Goal: Complete application form

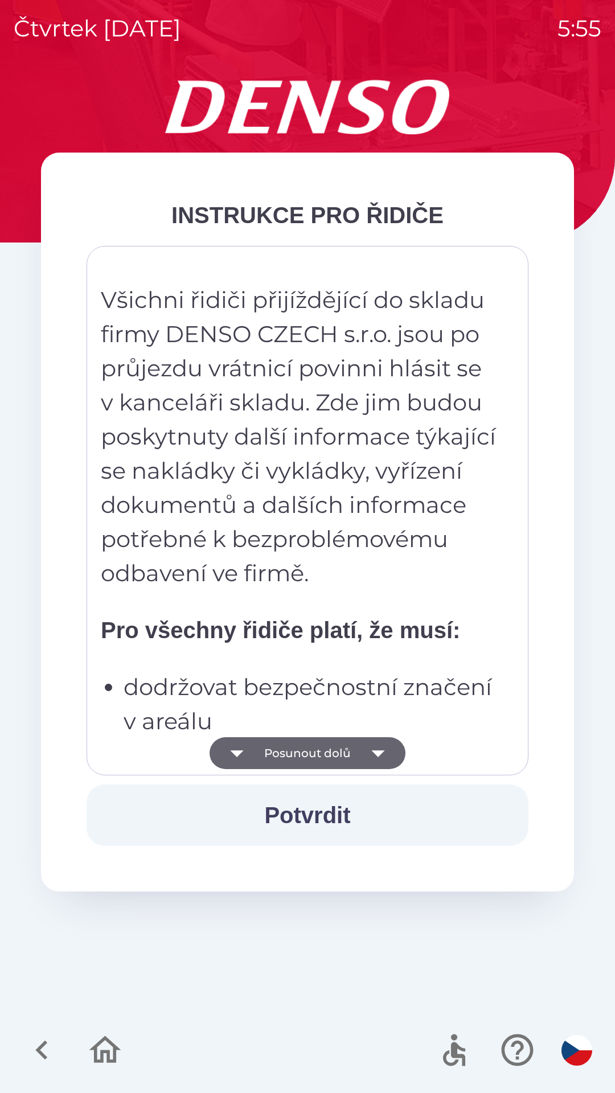
click at [332, 815] on button "Potvrdit" at bounding box center [307, 814] width 442 height 61
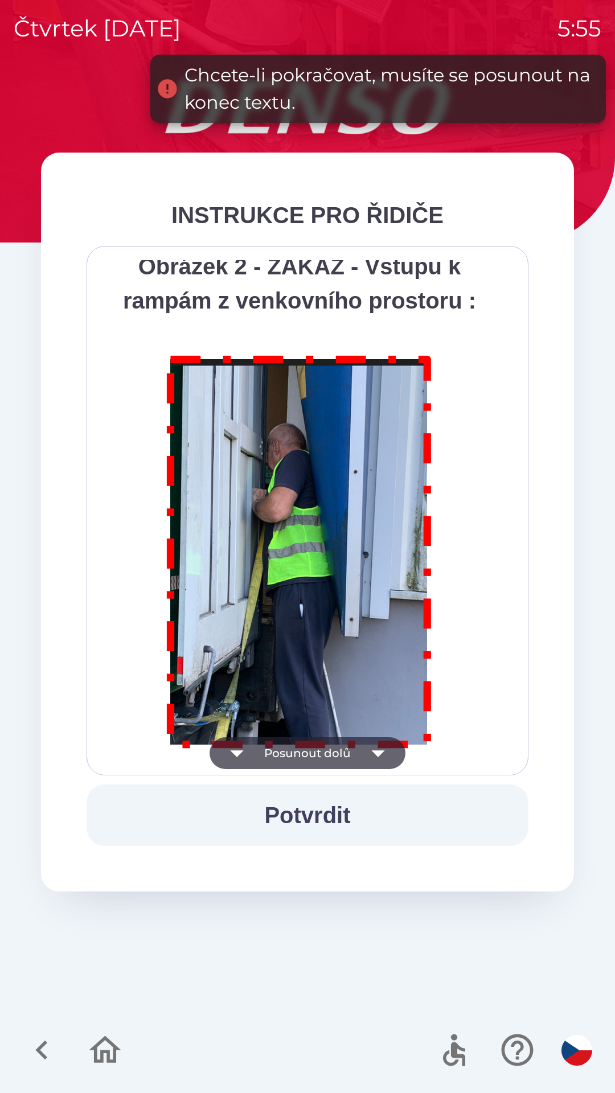
scroll to position [6395, 0]
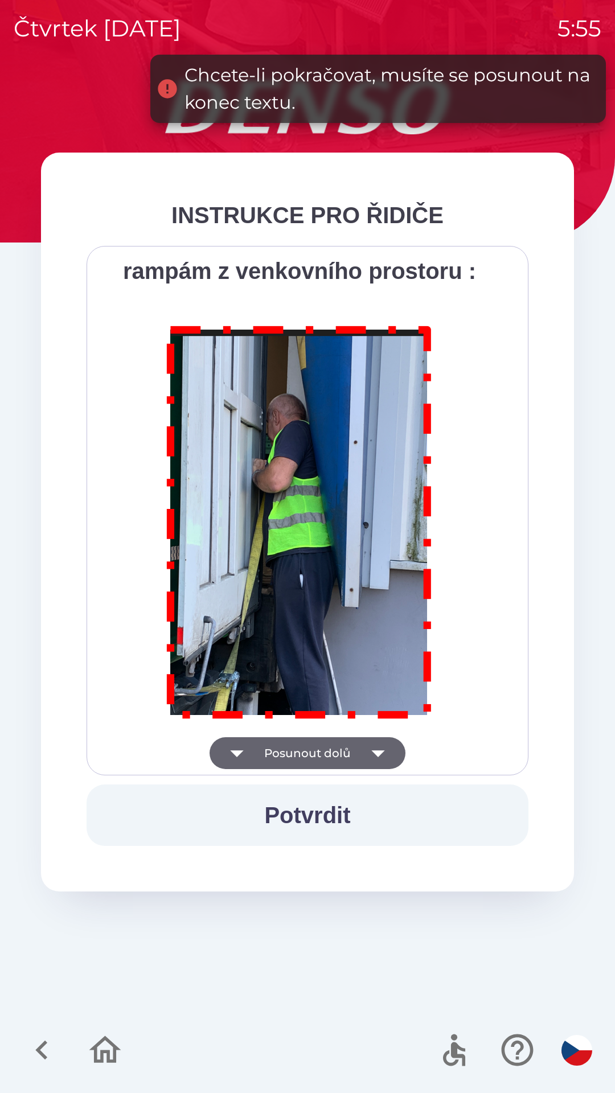
click at [333, 603] on img at bounding box center [299, 520] width 291 height 418
click at [348, 520] on img at bounding box center [299, 520] width 291 height 418
click at [384, 438] on img at bounding box center [299, 520] width 291 height 418
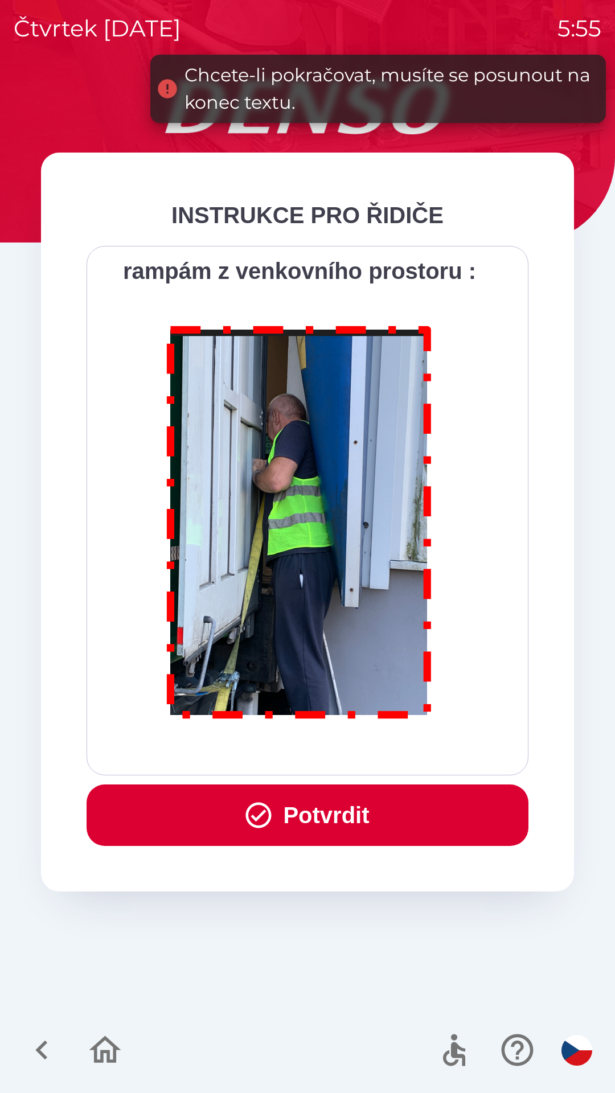
click at [360, 814] on button "Potvrdit" at bounding box center [307, 814] width 442 height 61
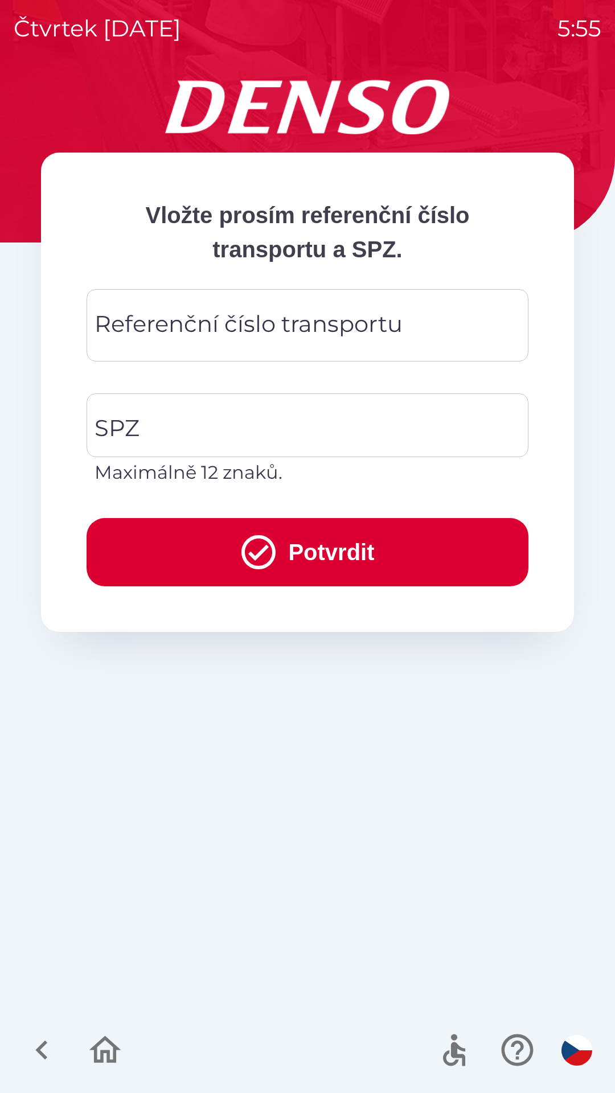
click at [233, 328] on div "Referenční číslo transportu Referenční číslo transportu" at bounding box center [307, 325] width 442 height 72
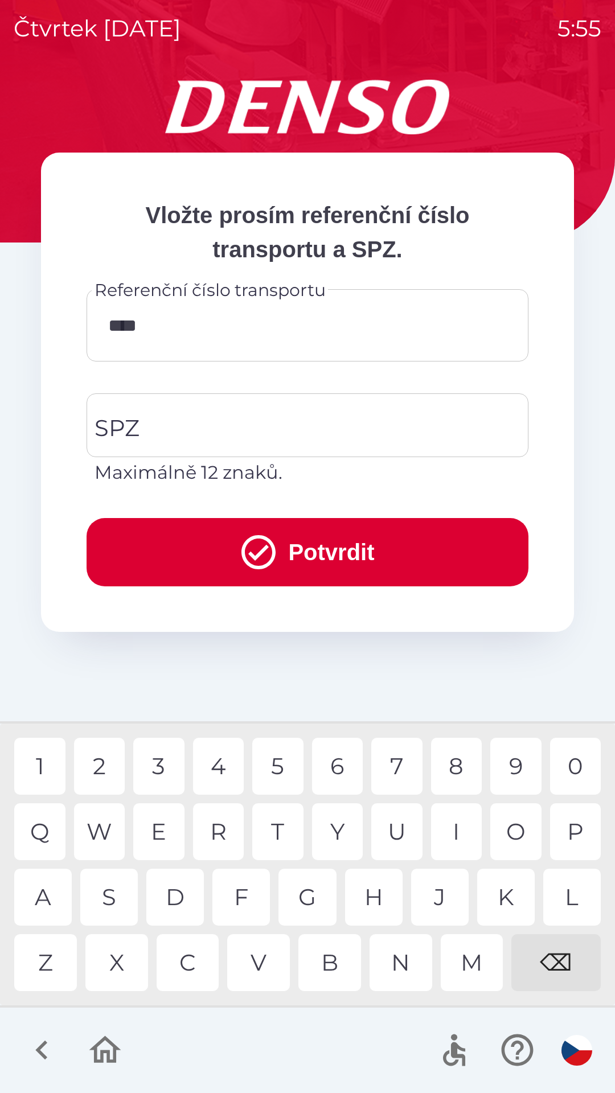
click at [404, 833] on div "U" at bounding box center [396, 831] width 51 height 57
click at [284, 756] on div "5" at bounding box center [277, 766] width 51 height 57
click at [459, 761] on div "8" at bounding box center [456, 766] width 51 height 57
click at [338, 764] on div "6" at bounding box center [337, 766] width 51 height 57
type input "**********"
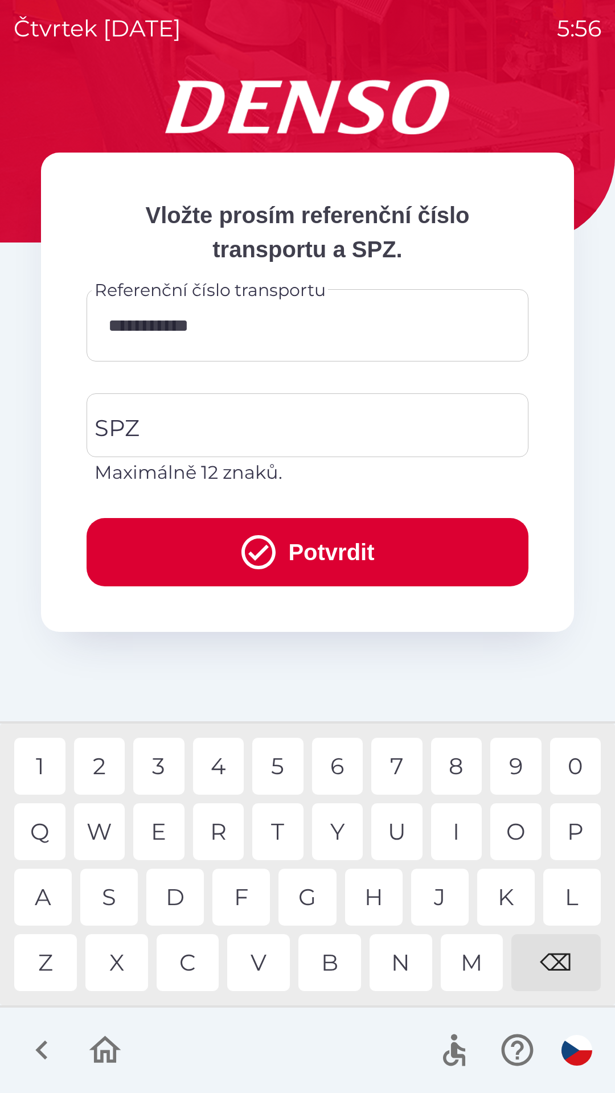
click at [109, 763] on div "2" at bounding box center [99, 766] width 51 height 57
click at [224, 422] on input "SPZ" at bounding box center [299, 424] width 414 height 53
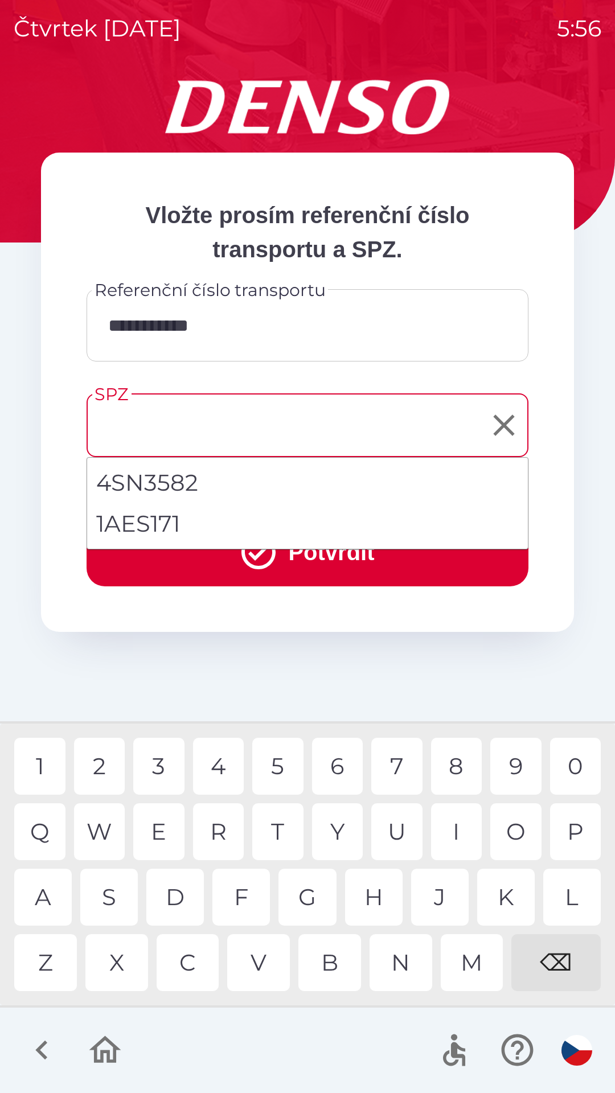
click at [167, 528] on li "1AES171" at bounding box center [307, 523] width 440 height 41
type input "*******"
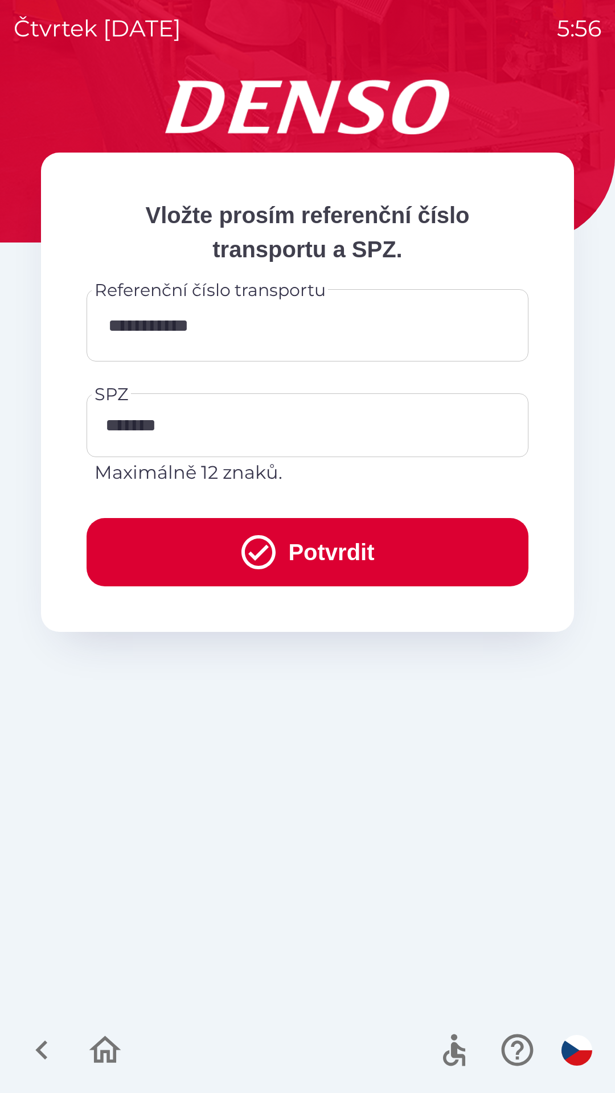
click at [343, 551] on button "Potvrdit" at bounding box center [307, 552] width 442 height 68
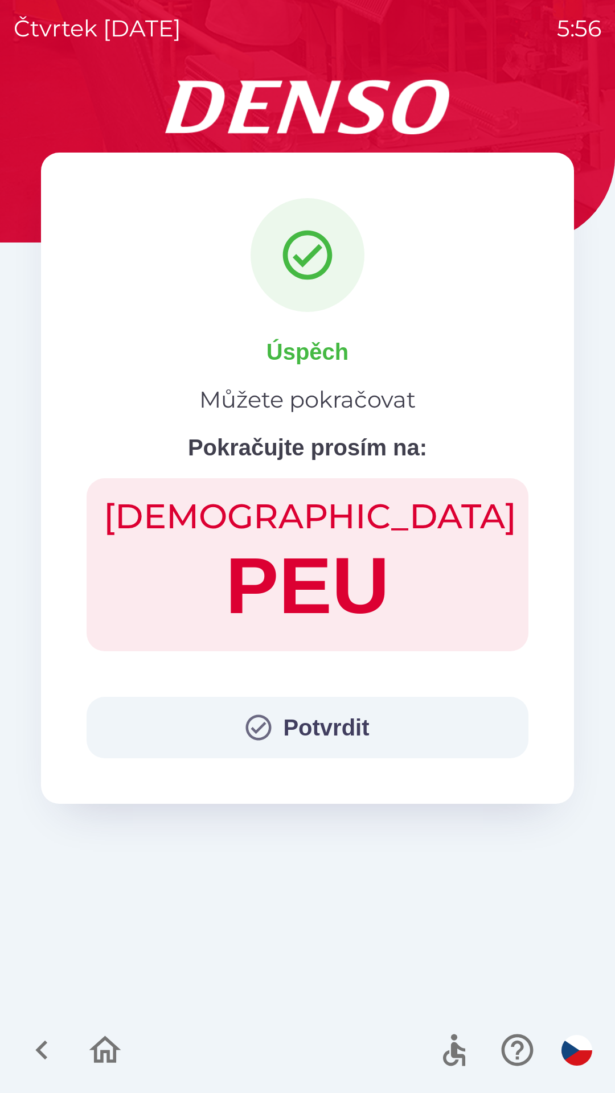
click at [331, 717] on button "Potvrdit" at bounding box center [307, 727] width 442 height 61
